Goal: Task Accomplishment & Management: Use online tool/utility

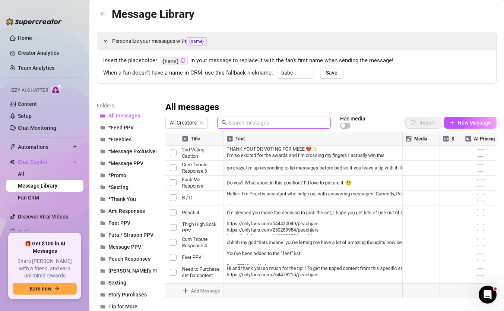
click at [239, 121] on input "text" at bounding box center [277, 122] width 98 height 8
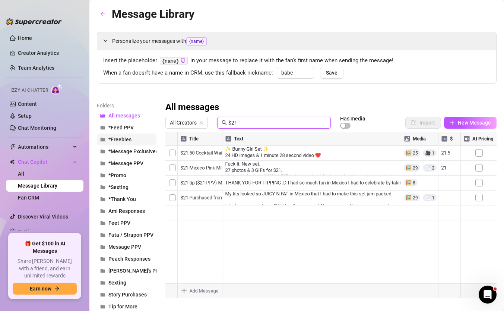
type input "$21"
click at [173, 200] on div at bounding box center [330, 215] width 331 height 166
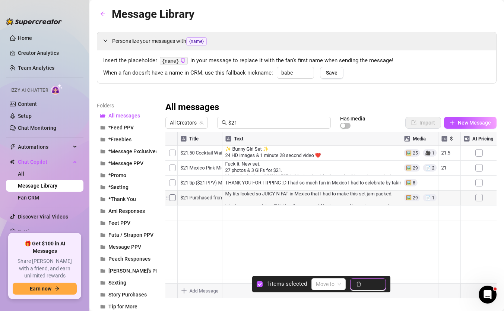
click at [365, 283] on span "Delete" at bounding box center [372, 284] width 16 height 6
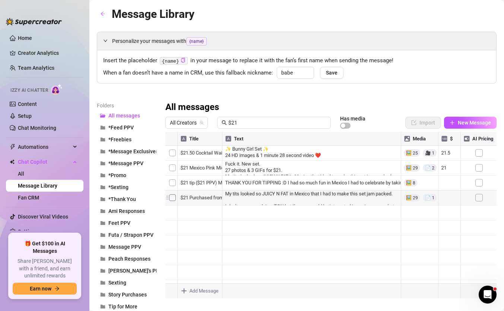
click at [206, 170] on div at bounding box center [330, 215] width 331 height 166
click at [206, 170] on div "$21 Mexico Pink Microbikini $21 Mexico Pink Microbikini" at bounding box center [206, 168] width 59 height 16
click at [208, 164] on textarea "$21 Mexico Pink Microbikini" at bounding box center [206, 165] width 59 height 7
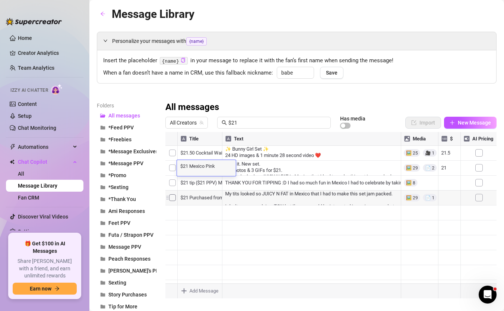
click at [208, 164] on textarea "$21 Mexico Pink Microbikini" at bounding box center [206, 165] width 59 height 7
